Goal: Register for event/course

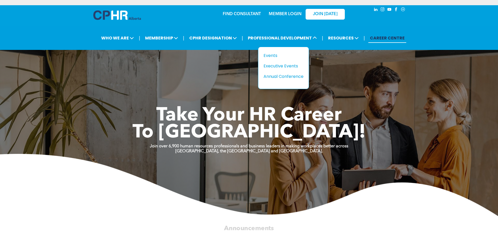
click at [296, 77] on div "Annual Conference" at bounding box center [282, 76] width 36 height 7
